Goal: Find specific page/section: Find specific page/section

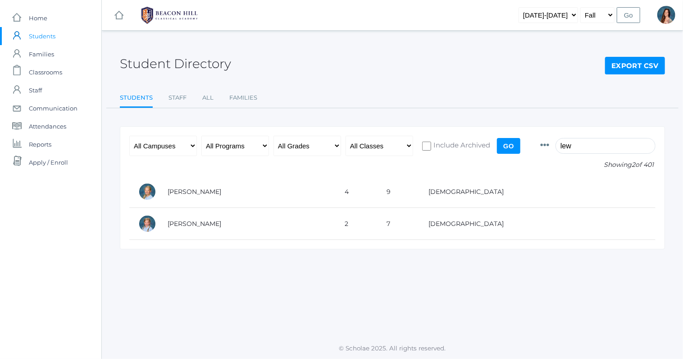
click at [584, 149] on input "lew" at bounding box center [606, 146] width 100 height 16
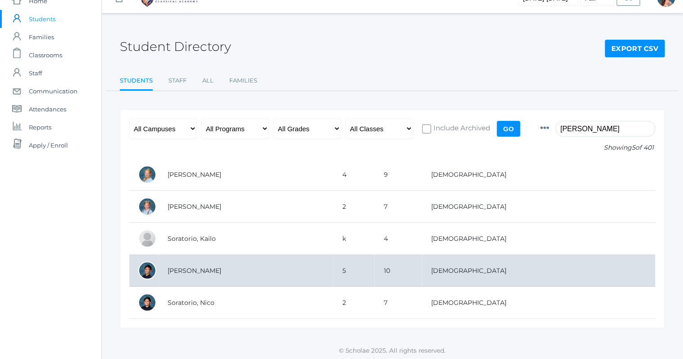
scroll to position [18, 0]
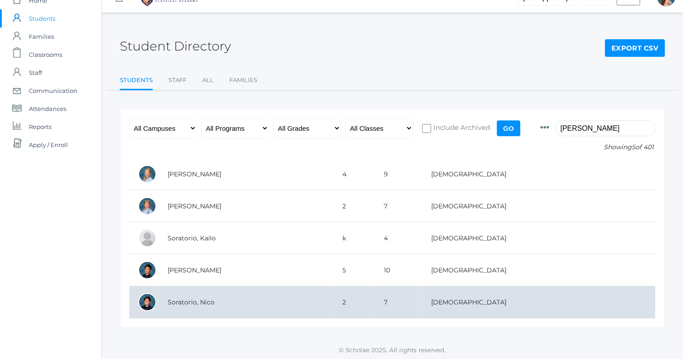
click at [205, 300] on td "Soratorio, Nico" at bounding box center [246, 302] width 175 height 32
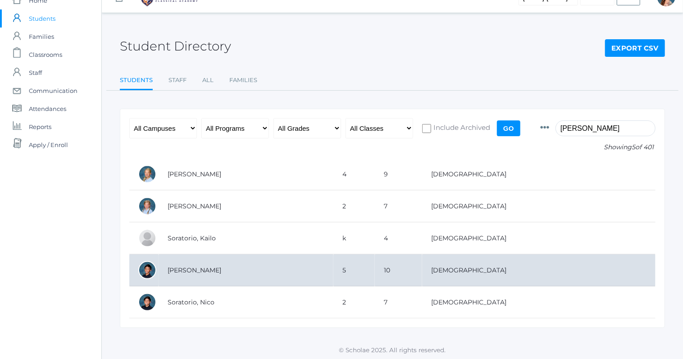
click at [196, 267] on td "[PERSON_NAME]" at bounding box center [246, 270] width 175 height 32
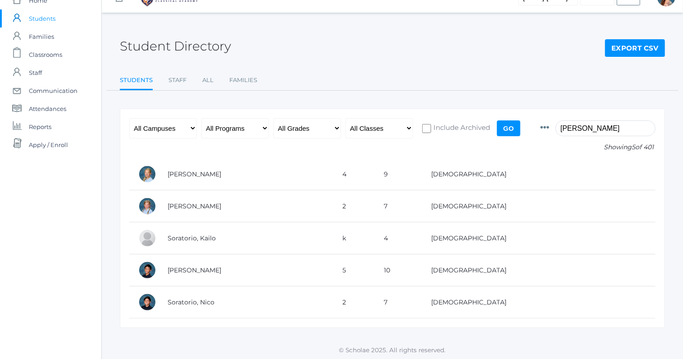
drag, startPoint x: 585, startPoint y: 131, endPoint x: 543, endPoint y: 131, distance: 42.4
click at [556, 131] on input "lew sor" at bounding box center [606, 128] width 100 height 16
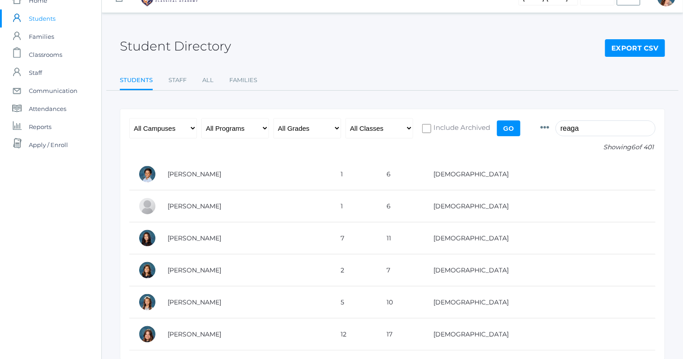
scroll to position [0, 0]
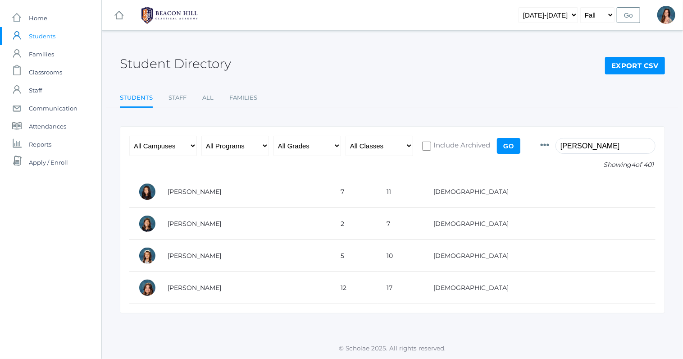
drag, startPoint x: 608, startPoint y: 146, endPoint x: 535, endPoint y: 147, distance: 72.6
click at [556, 147] on input "reagan reynolds" at bounding box center [606, 146] width 100 height 16
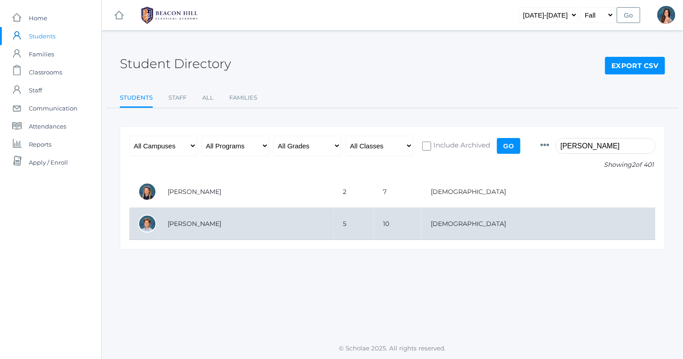
type input "zade wilson"
click at [202, 224] on td "[PERSON_NAME]" at bounding box center [246, 224] width 175 height 32
